Goal: Information Seeking & Learning: Learn about a topic

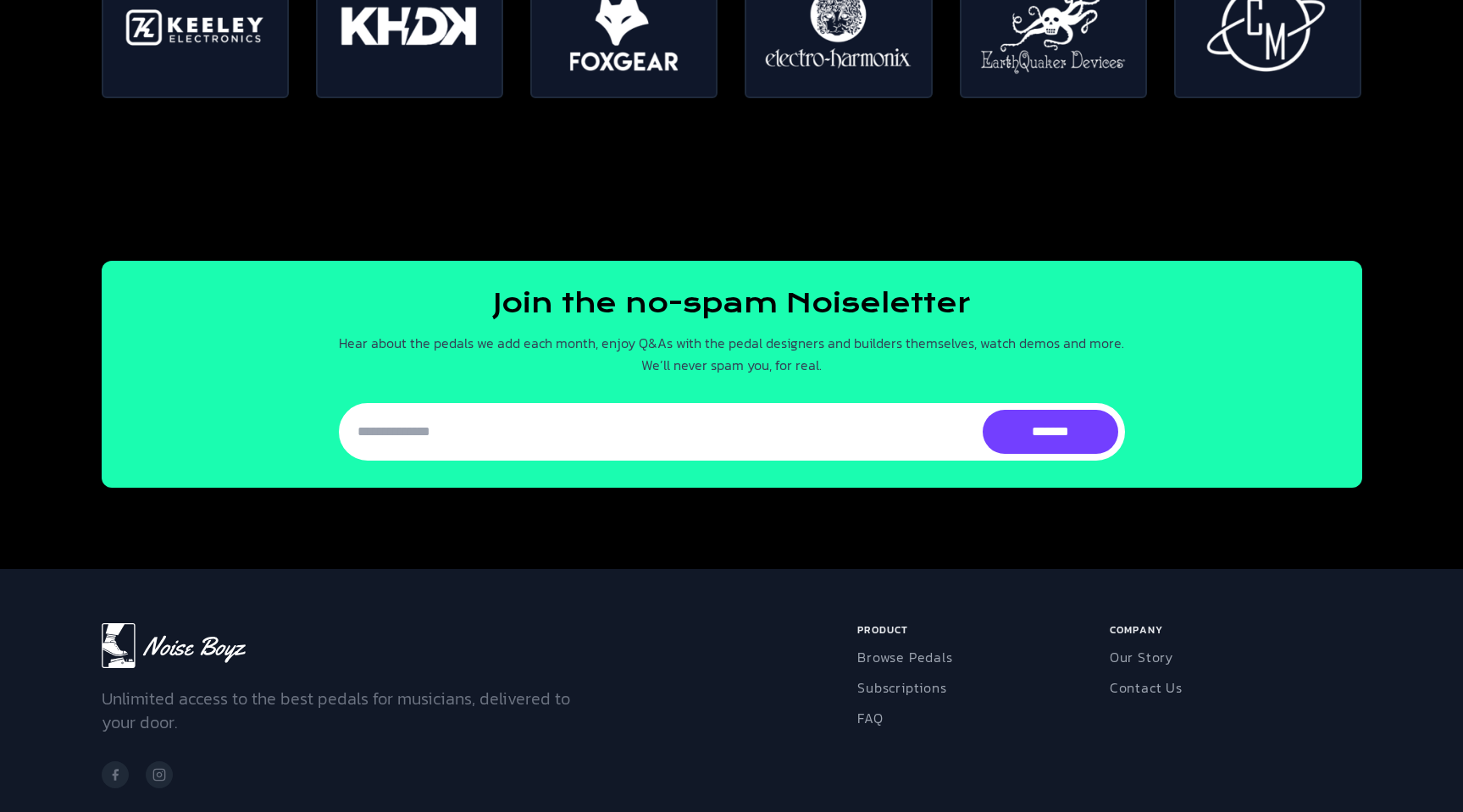
scroll to position [3916, 0]
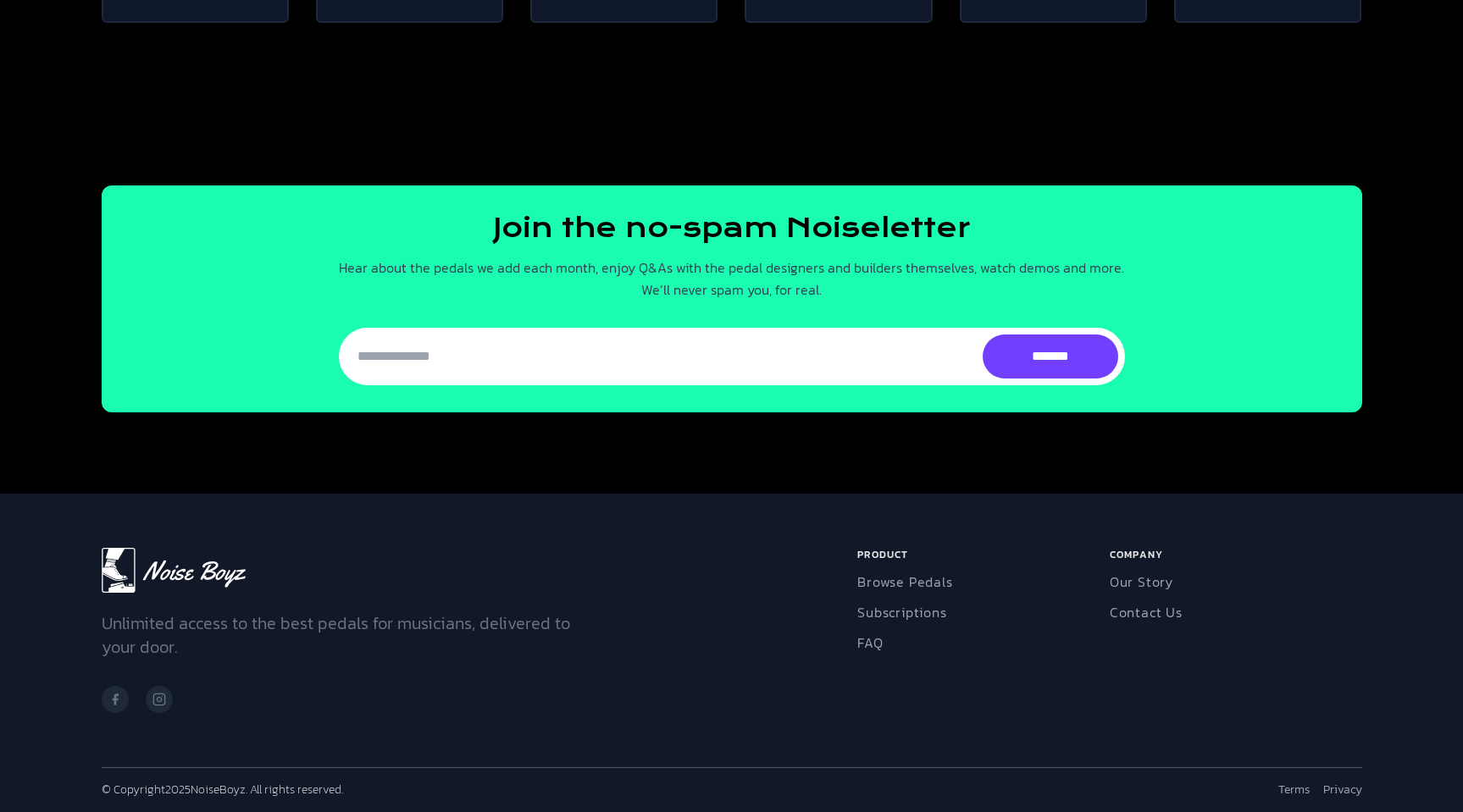
click at [952, 583] on li "Browse Pedals" at bounding box center [980, 581] width 245 height 20
click at [944, 581] on link "Browse Pedals" at bounding box center [905, 581] width 94 height 20
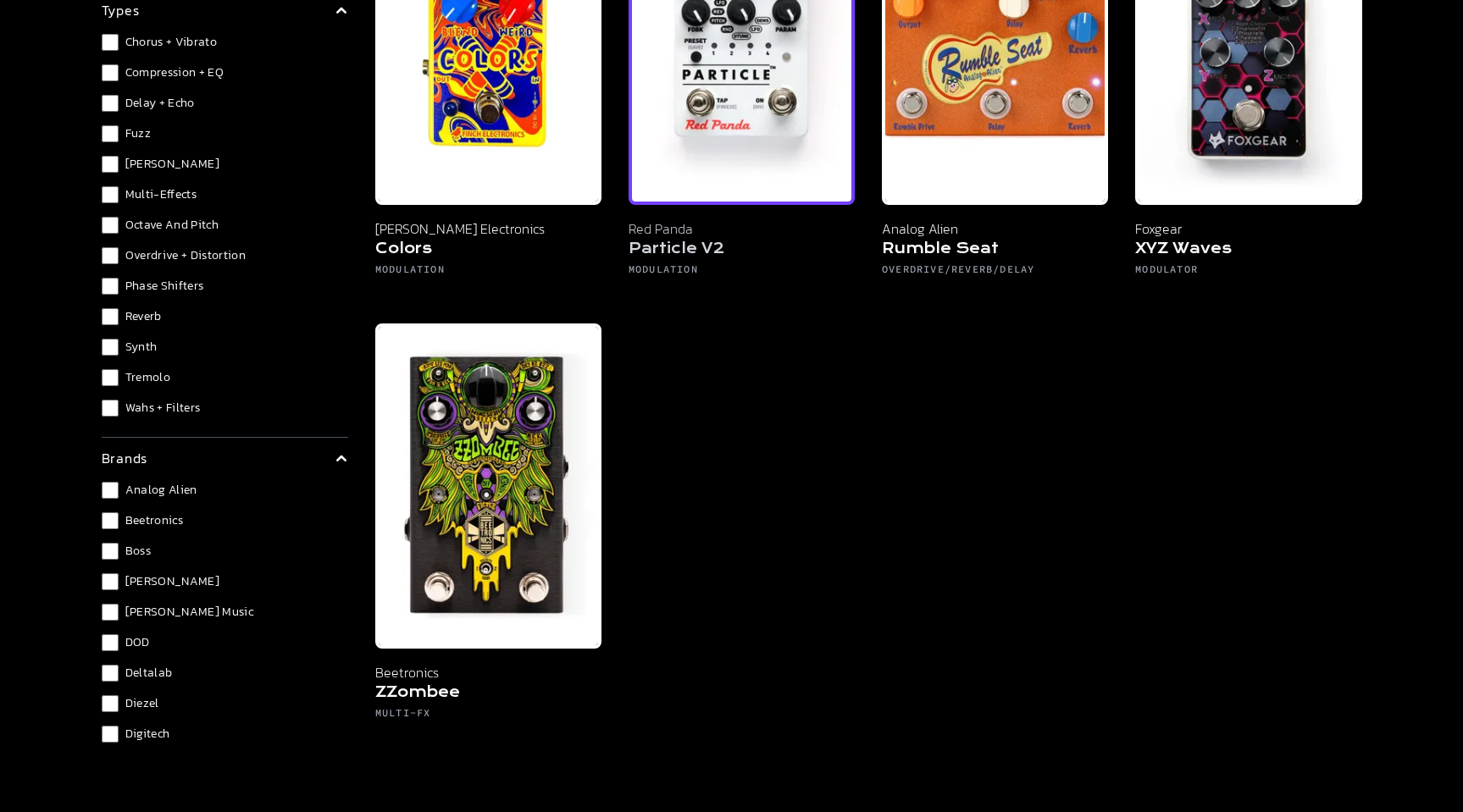
scroll to position [3, 0]
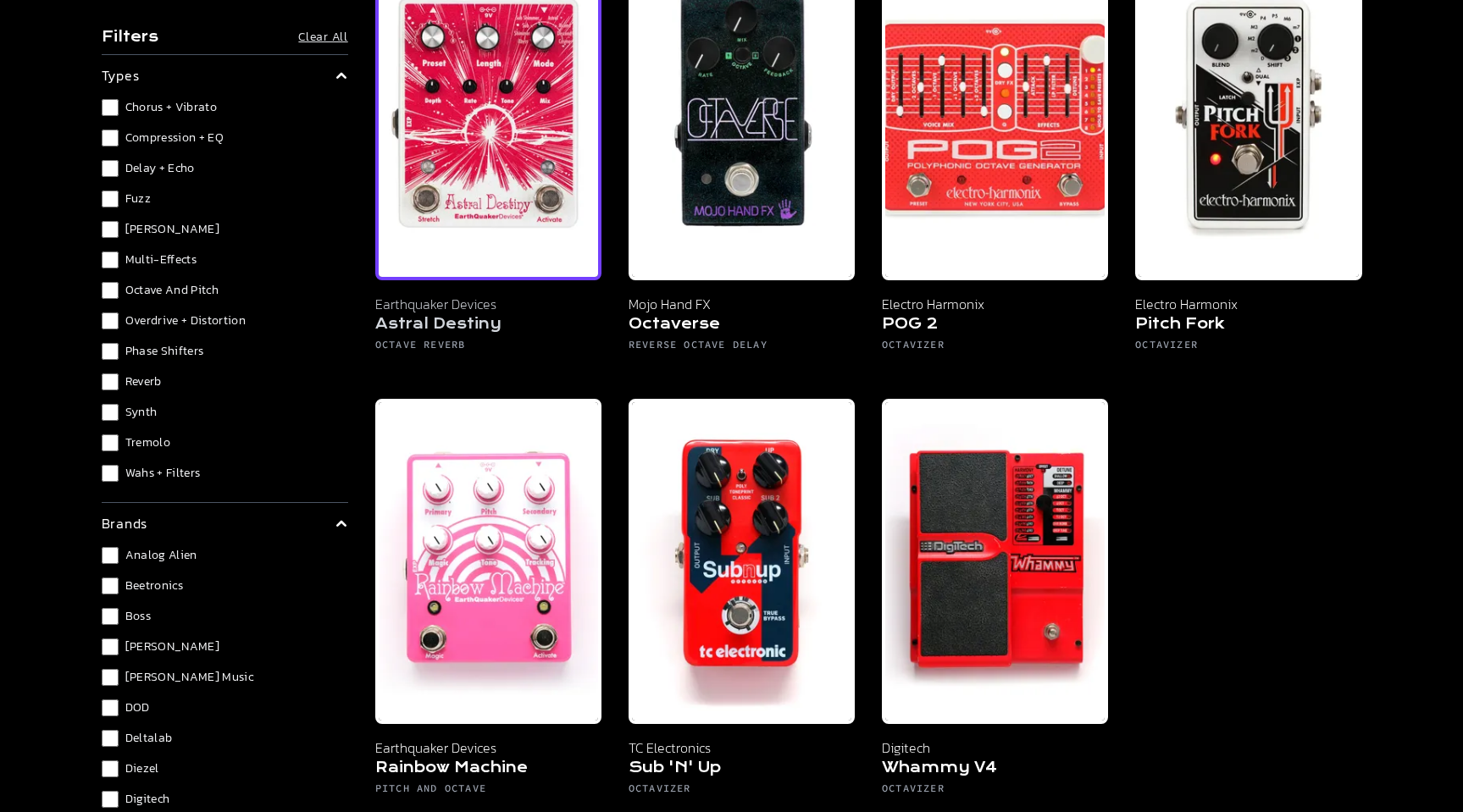
scroll to position [169, 0]
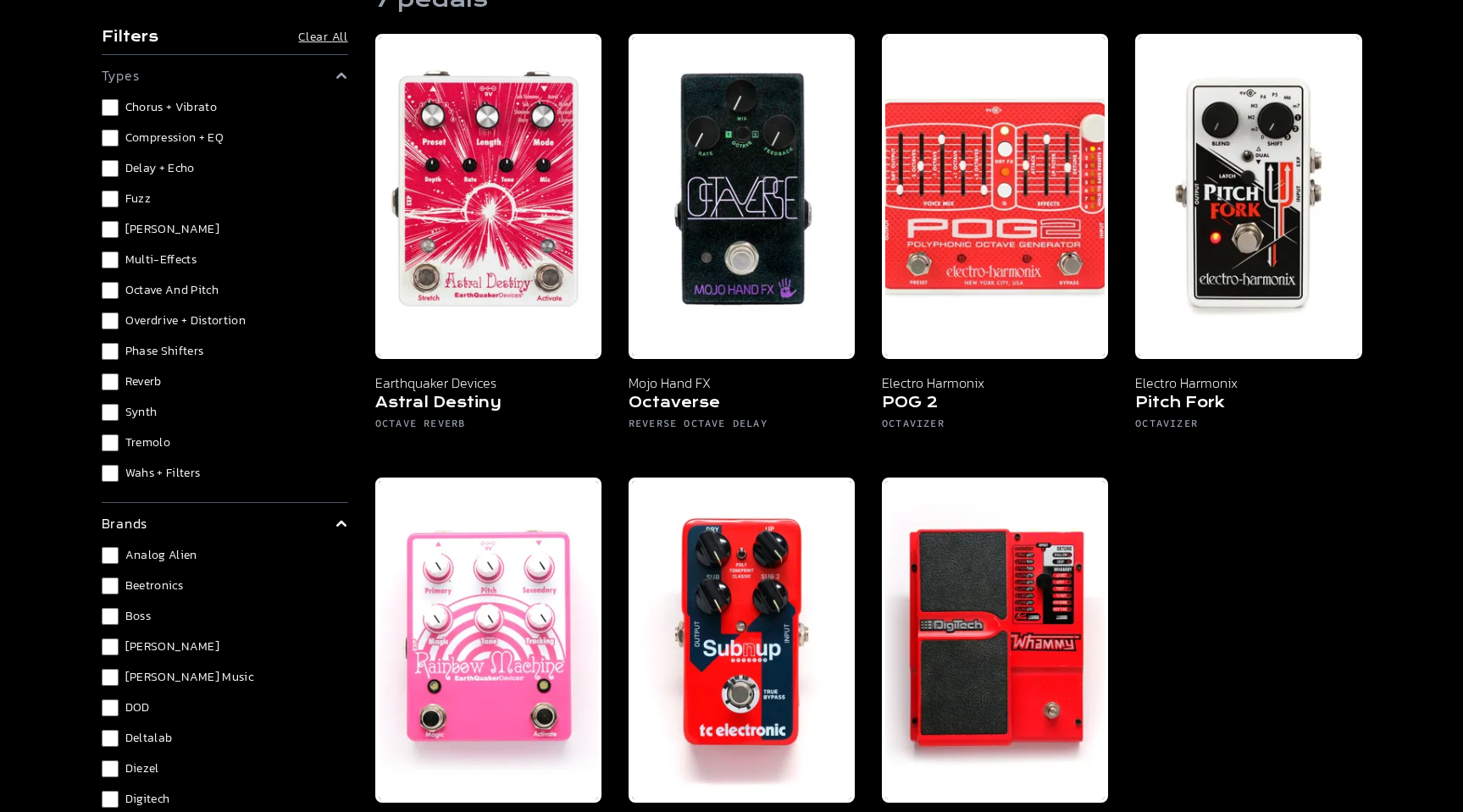
click at [106, 280] on div "Chorus + Vibrato Compression + EQ Delay + Echo Fuzz [PERSON_NAME] Multi-Effects…" at bounding box center [225, 290] width 246 height 382
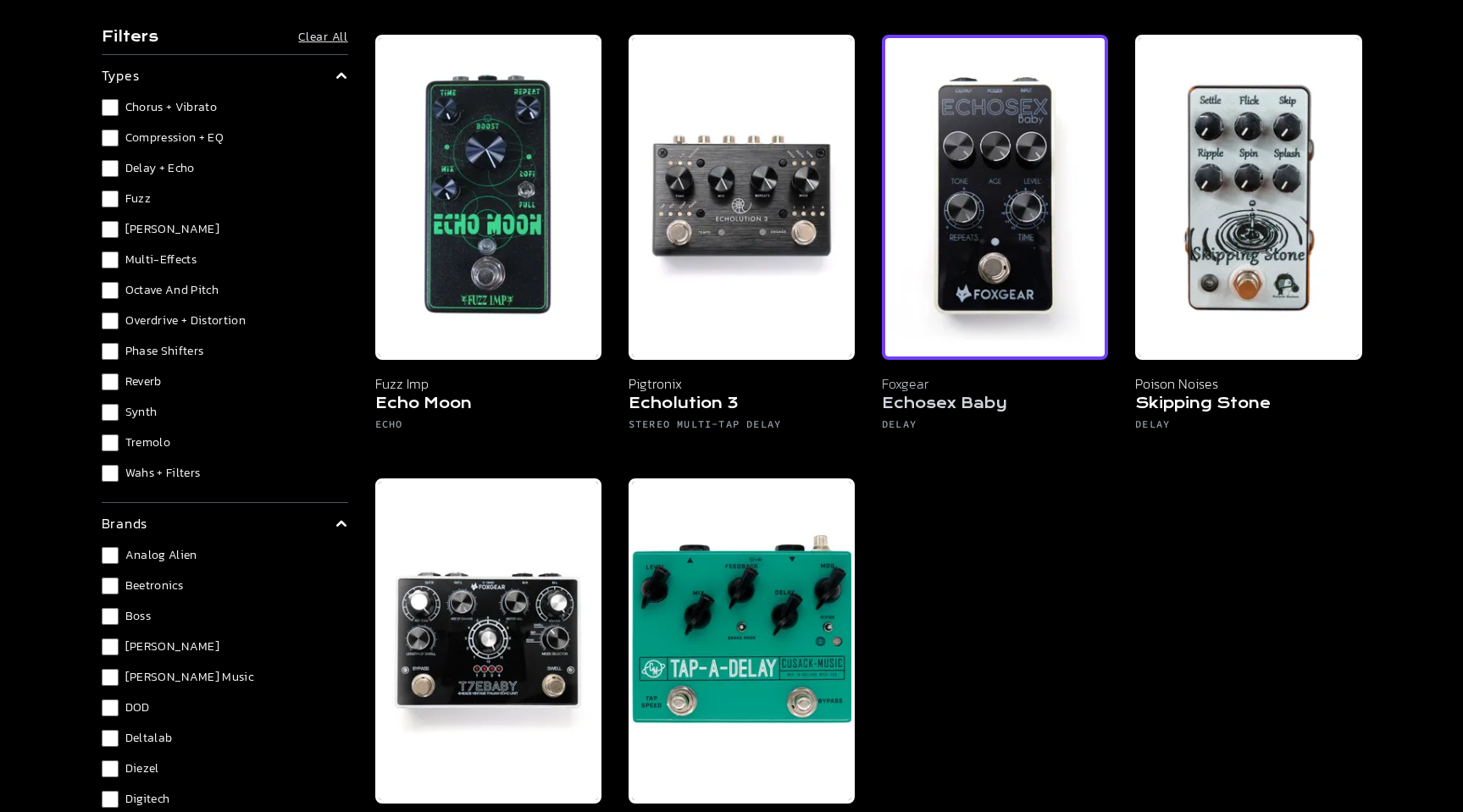
scroll to position [524, 0]
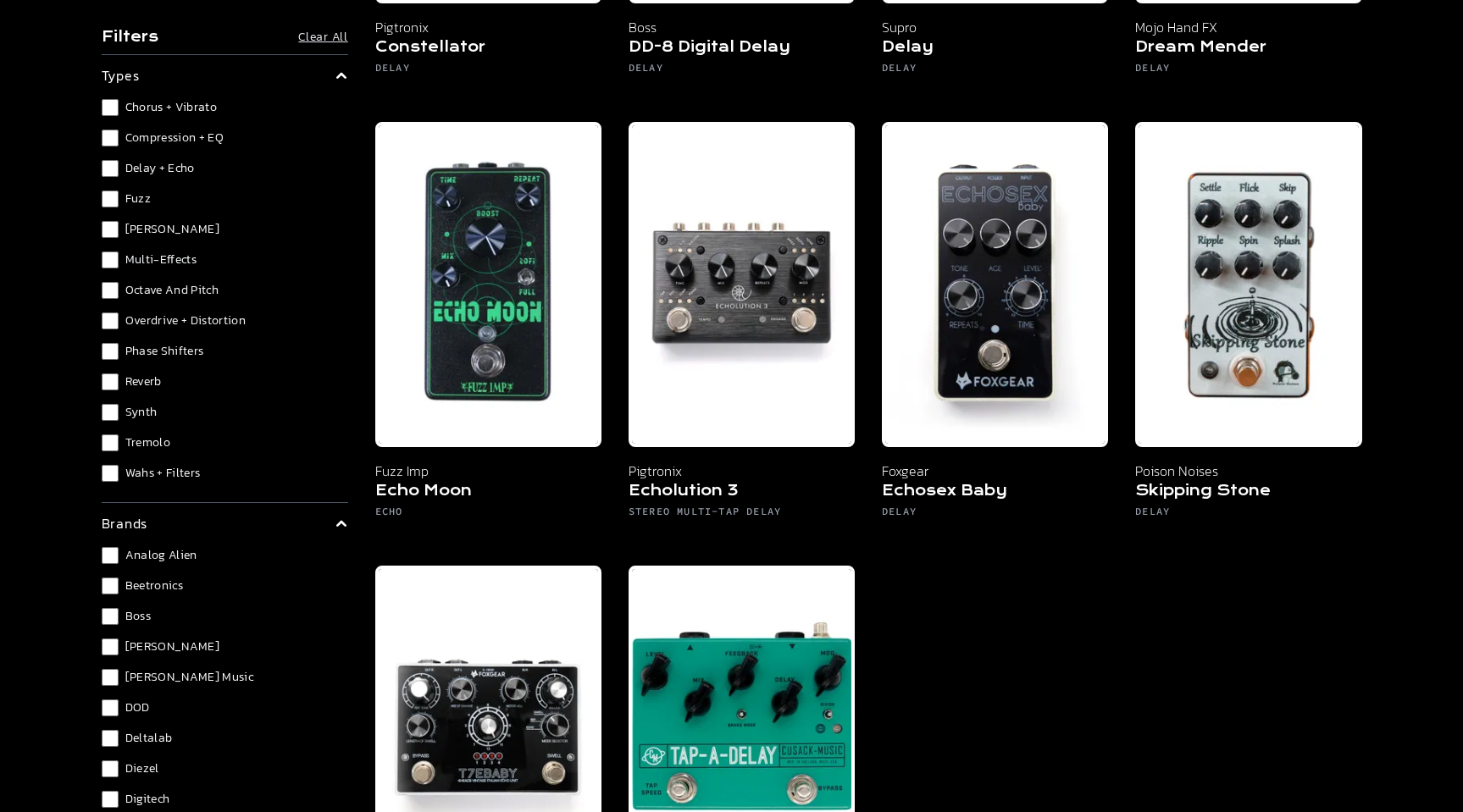
click at [95, 164] on div "Filters Clear All types Chorus + Vibrato Compression + EQ Delay + Echo Fuzz [PE…" at bounding box center [732, 309] width 1301 height 1534
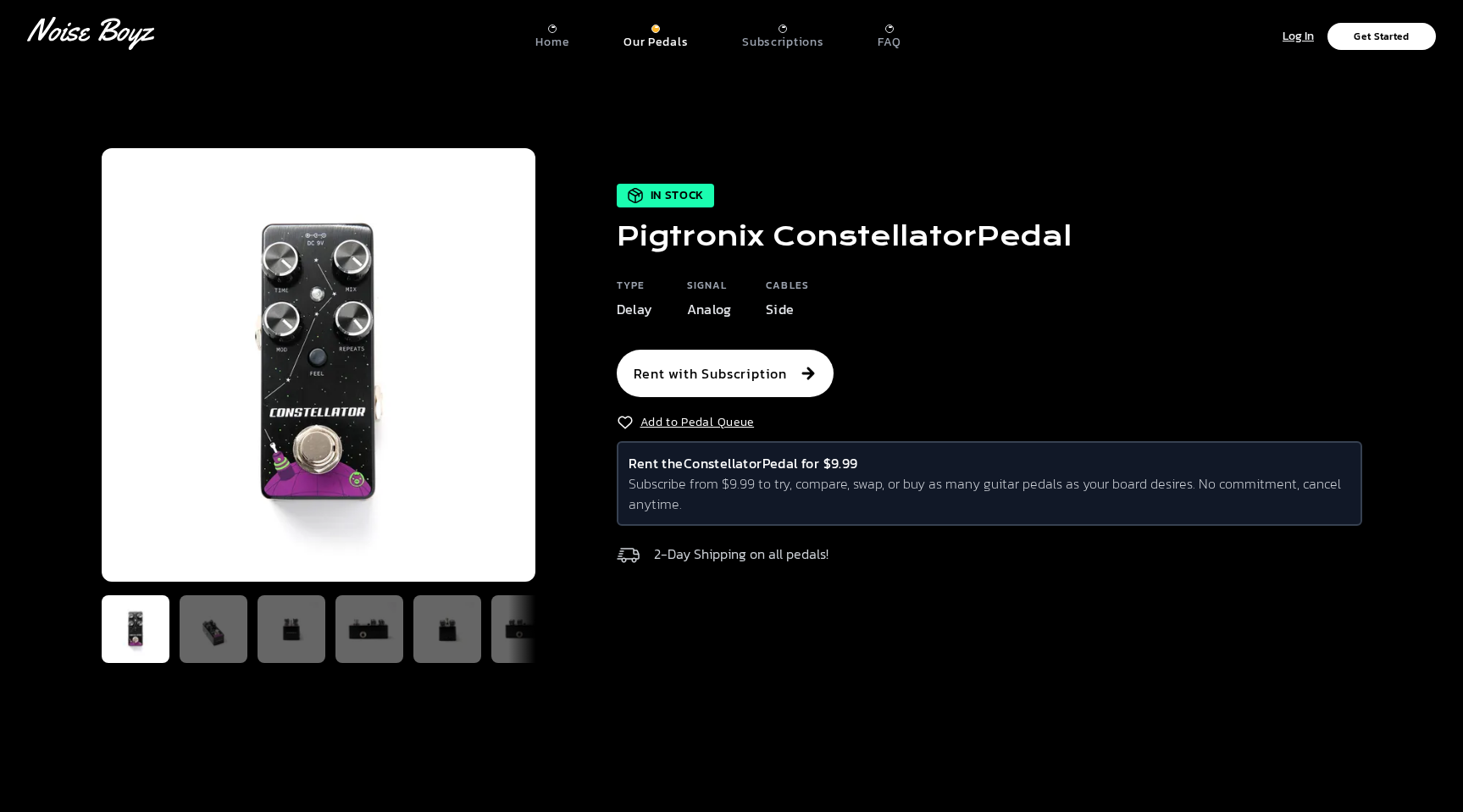
drag, startPoint x: 1100, startPoint y: 245, endPoint x: 616, endPoint y: 232, distance: 484.2
click at [616, 232] on div "In Stock Pigtronix Constellator Pedal Type Delay Signal Analog Cables Side Rent…" at bounding box center [948, 378] width 827 height 390
copy h1 "Pigtronix Constellator Pedal"
